Goal: Information Seeking & Learning: Learn about a topic

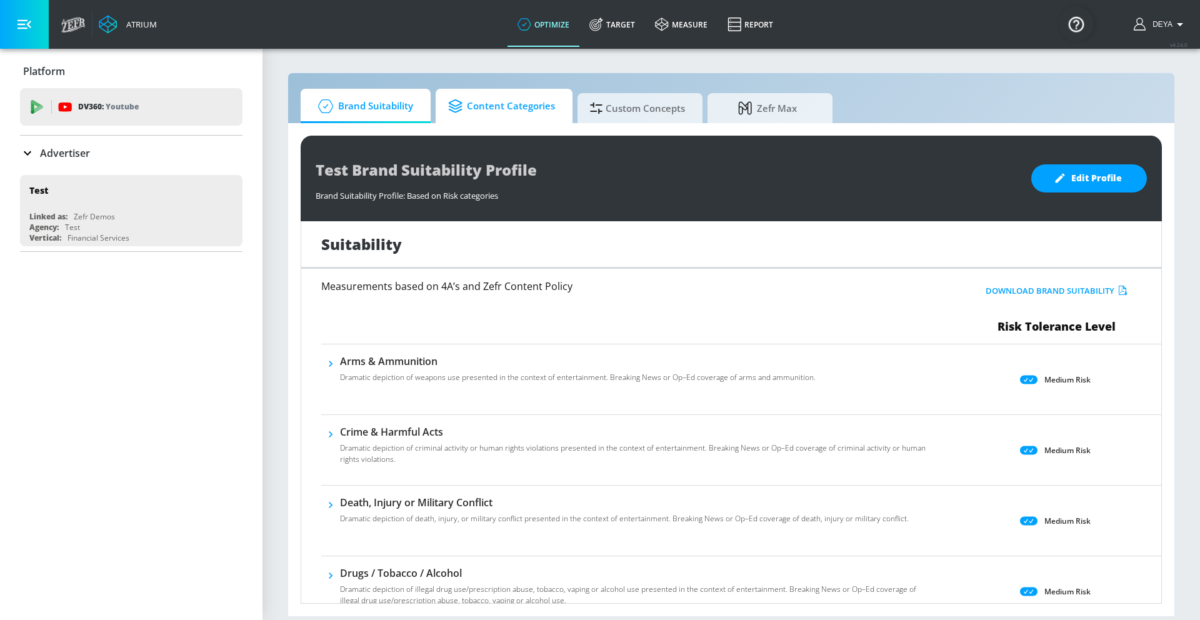
click at [487, 113] on span "Content Categories" at bounding box center [501, 106] width 107 height 30
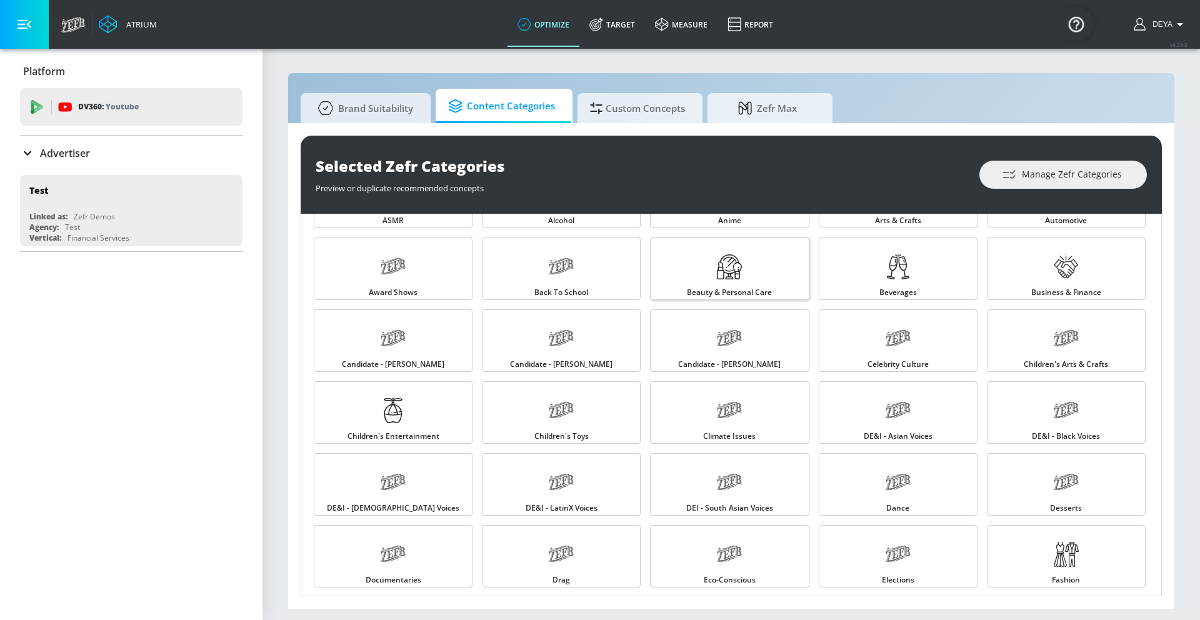
scroll to position [67, 0]
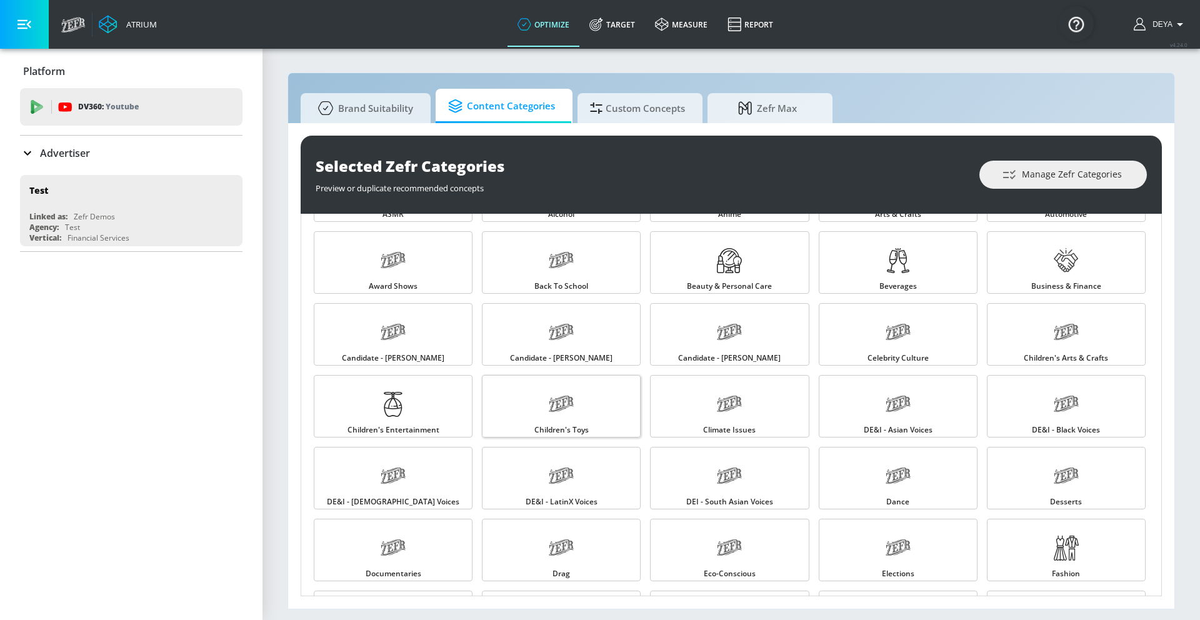
click at [586, 411] on link "Children's Toys" at bounding box center [561, 406] width 159 height 62
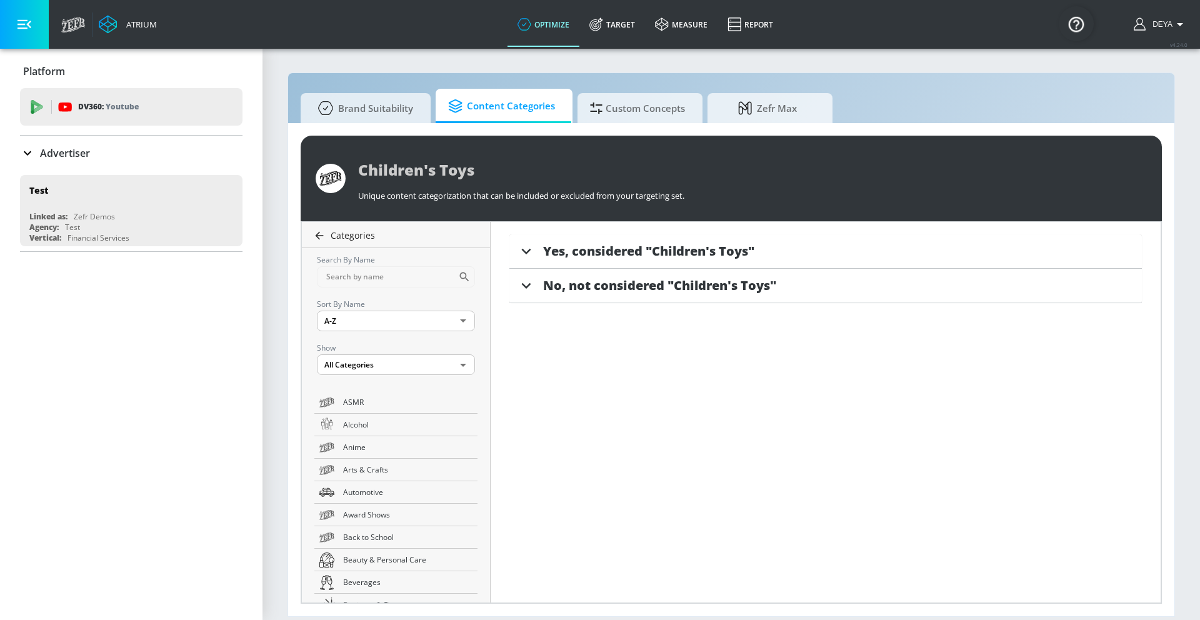
click at [321, 234] on icon at bounding box center [319, 235] width 12 height 12
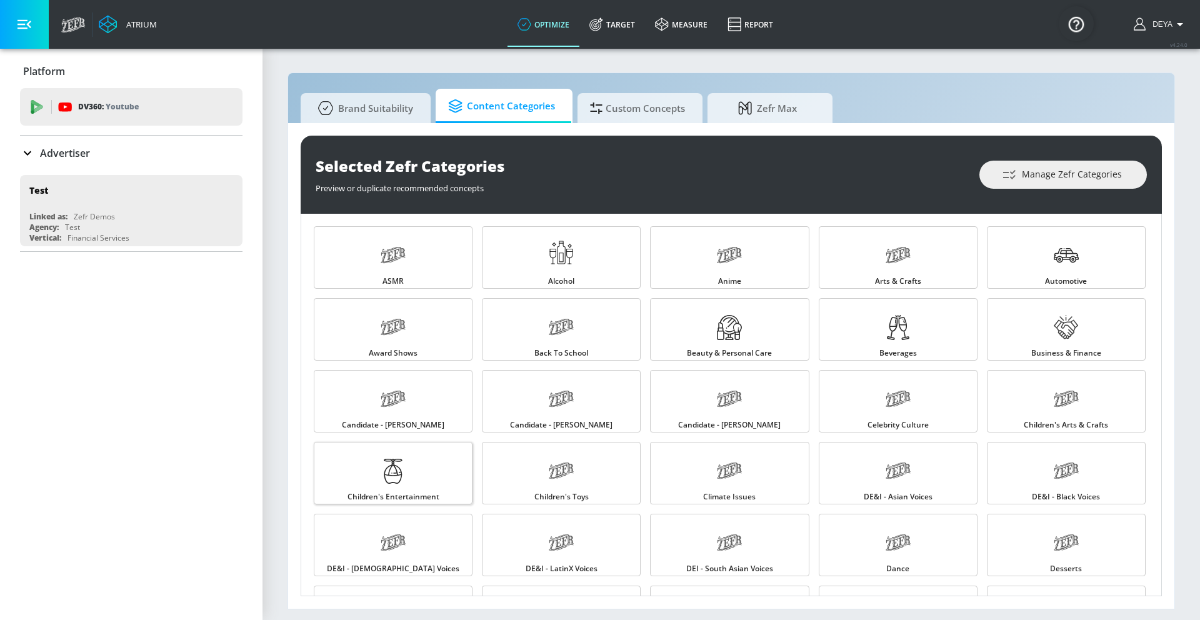
click at [389, 488] on div at bounding box center [393, 472] width 25 height 41
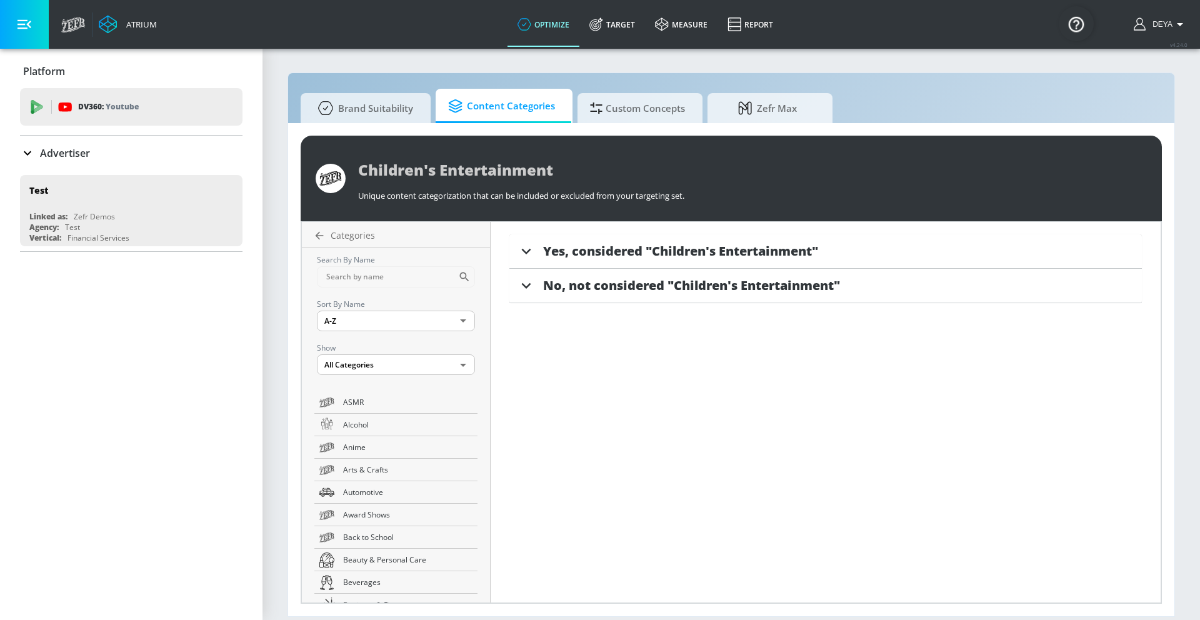
click at [604, 255] on span "Yes, considered "Children's Entertainment"" at bounding box center [680, 250] width 275 height 17
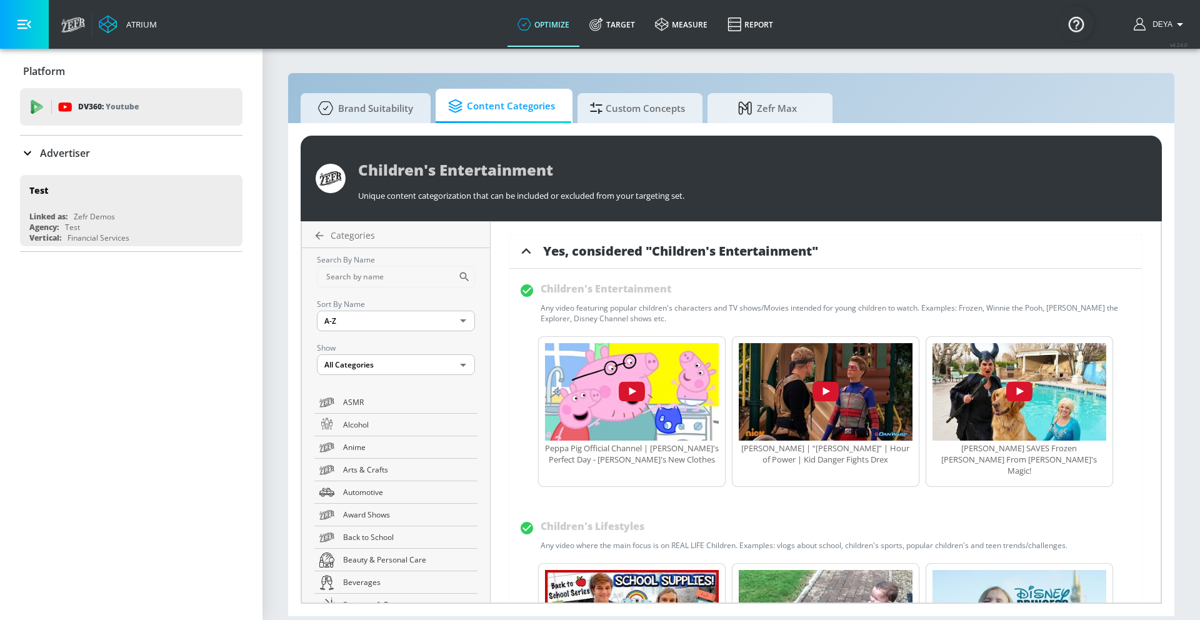
click at [521, 247] on icon at bounding box center [526, 251] width 19 height 19
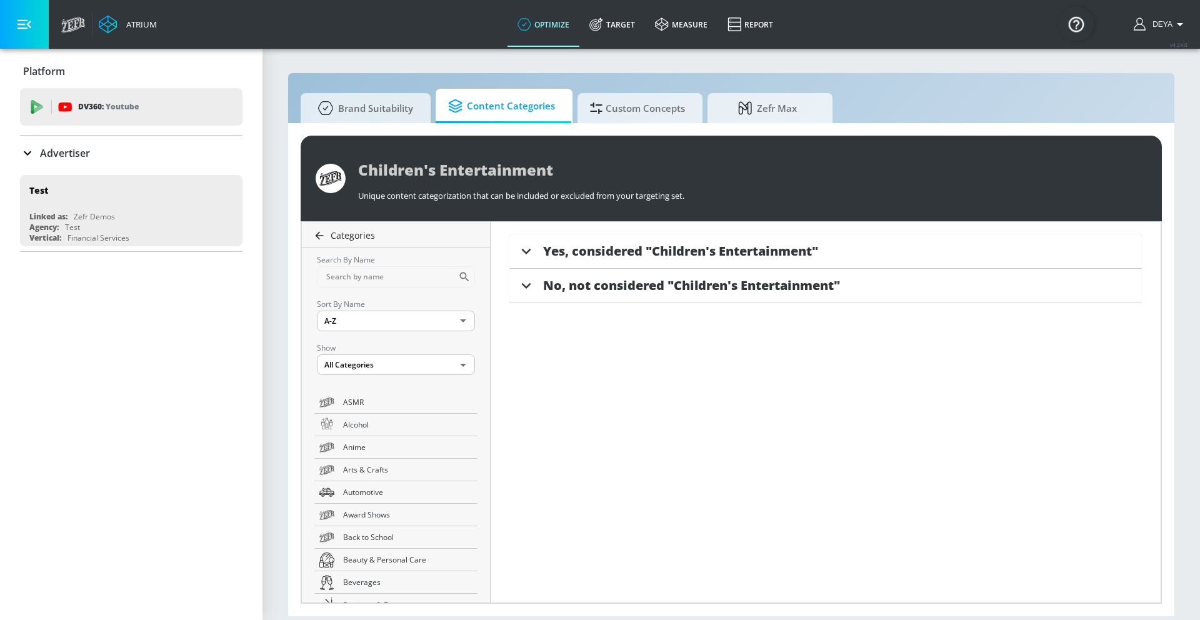
click at [316, 234] on icon at bounding box center [320, 235] width 8 height 8
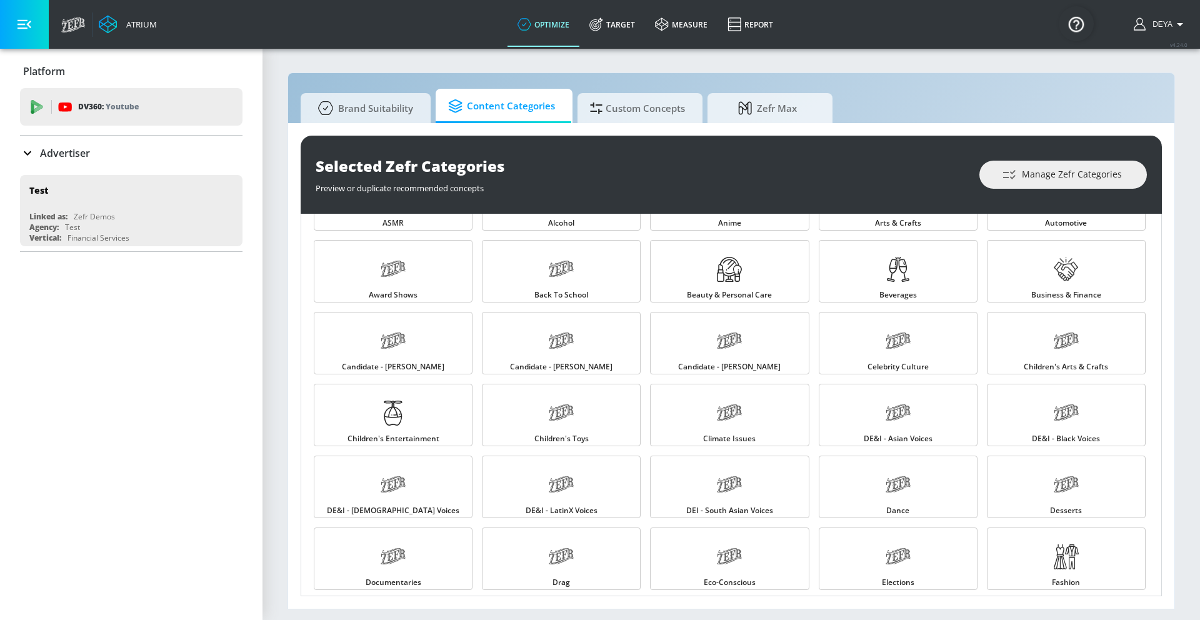
scroll to position [68, 0]
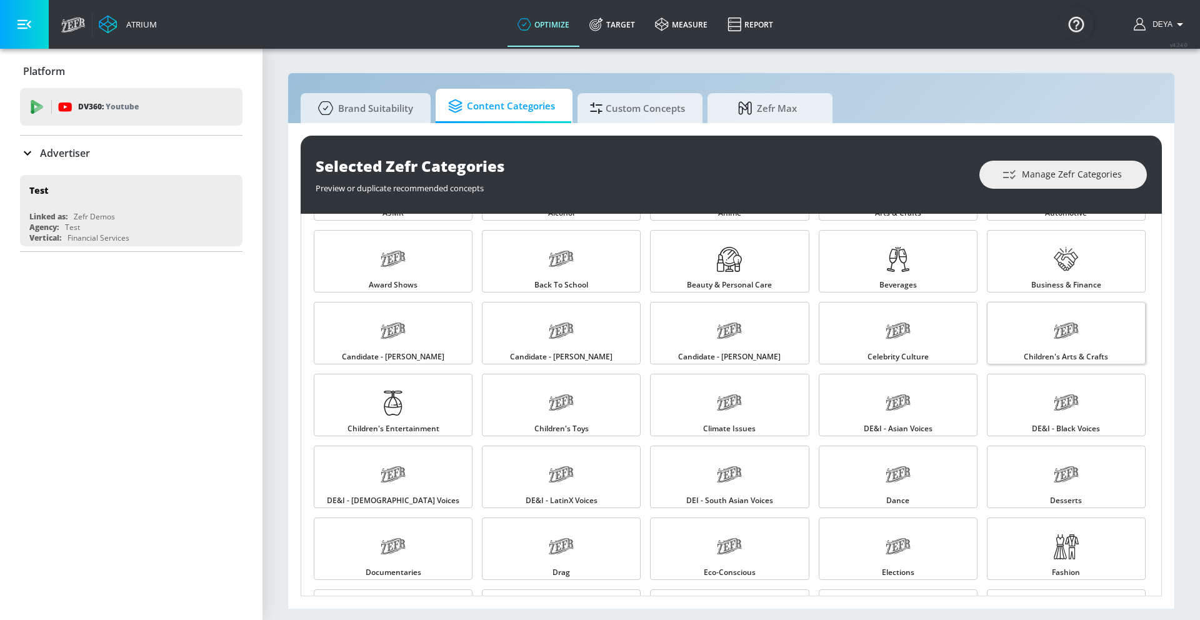
click at [1054, 347] on div at bounding box center [1066, 332] width 25 height 41
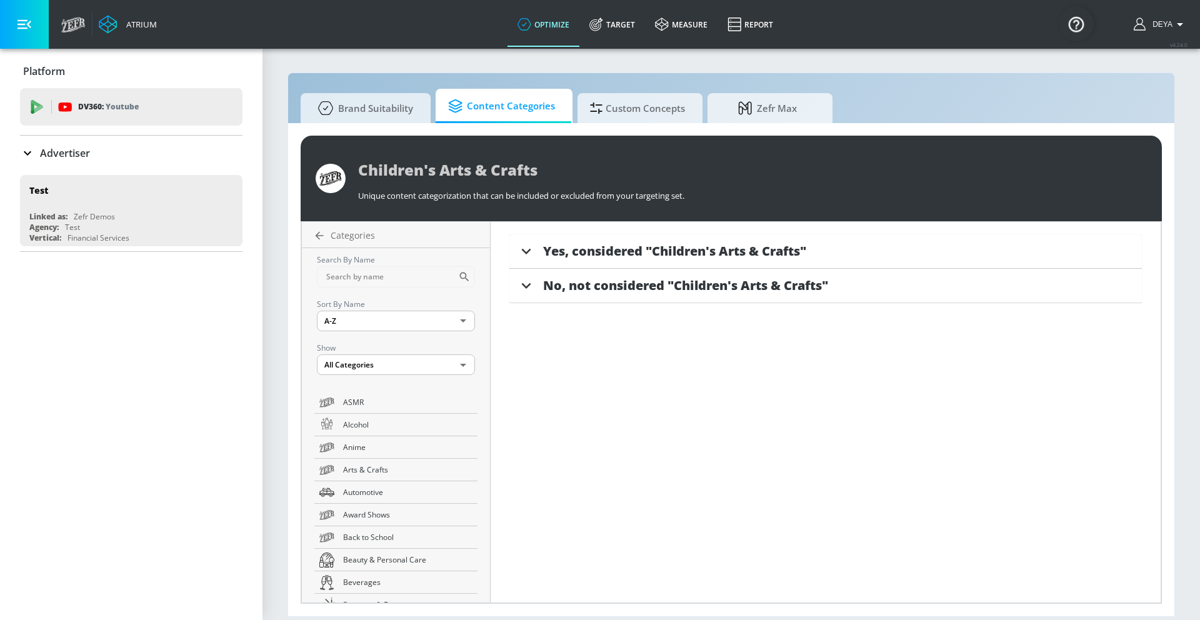
click at [625, 237] on div "Yes, considered "Children's Arts & Crafts"" at bounding box center [825, 251] width 632 height 34
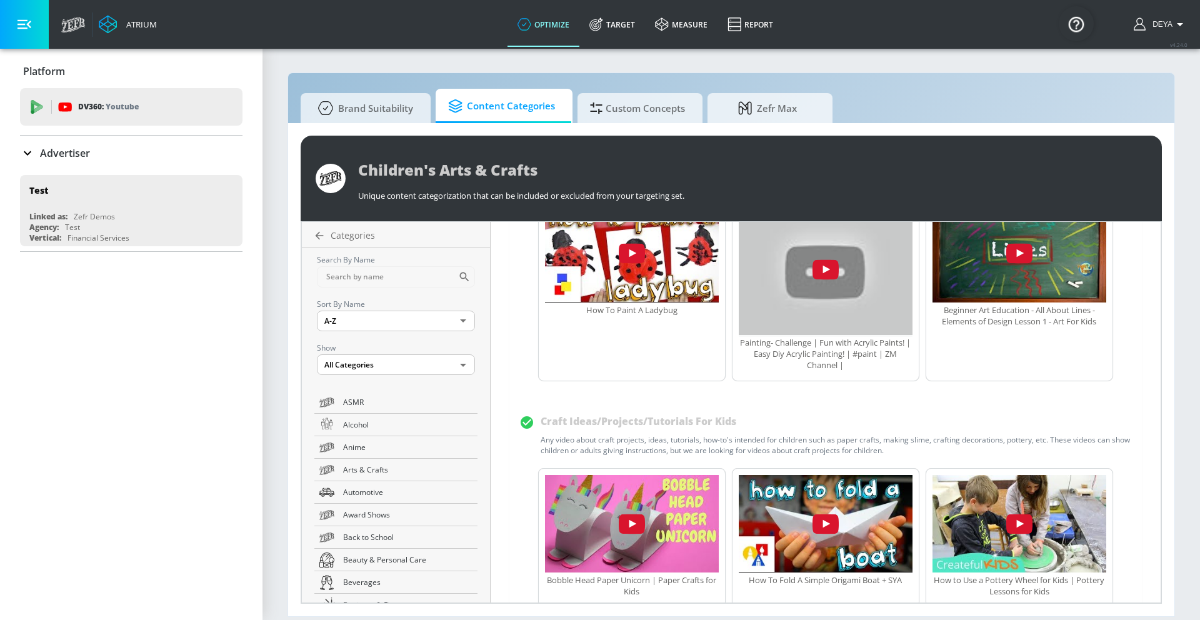
scroll to position [446, 0]
